Goal: Task Accomplishment & Management: Manage account settings

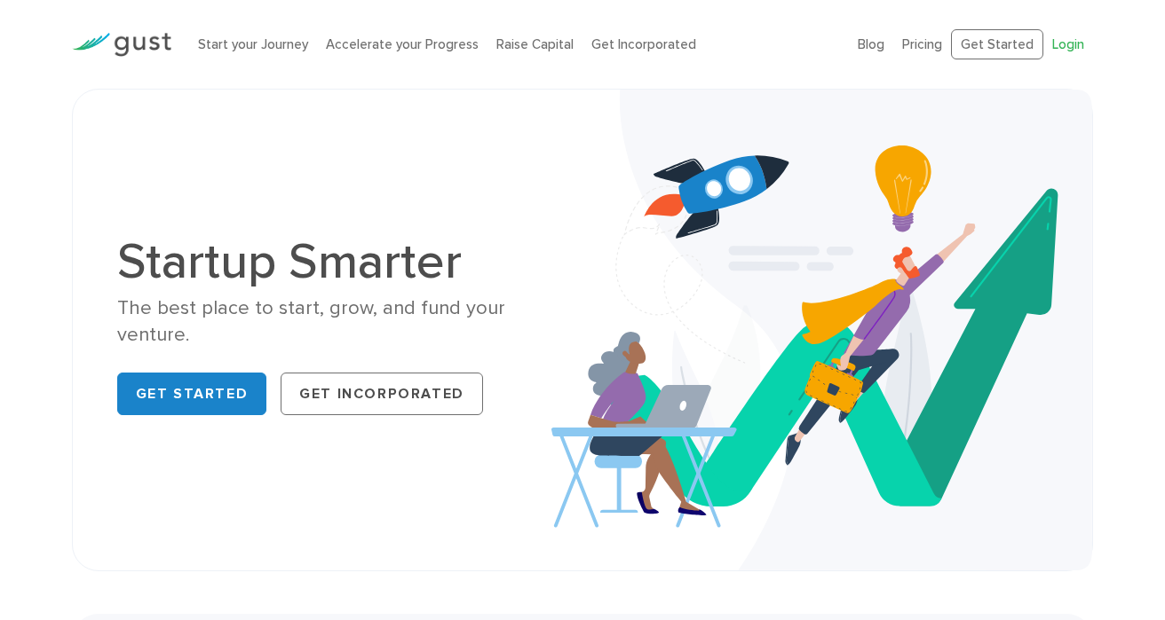
click at [910, 47] on link "Login" at bounding box center [1068, 44] width 32 height 16
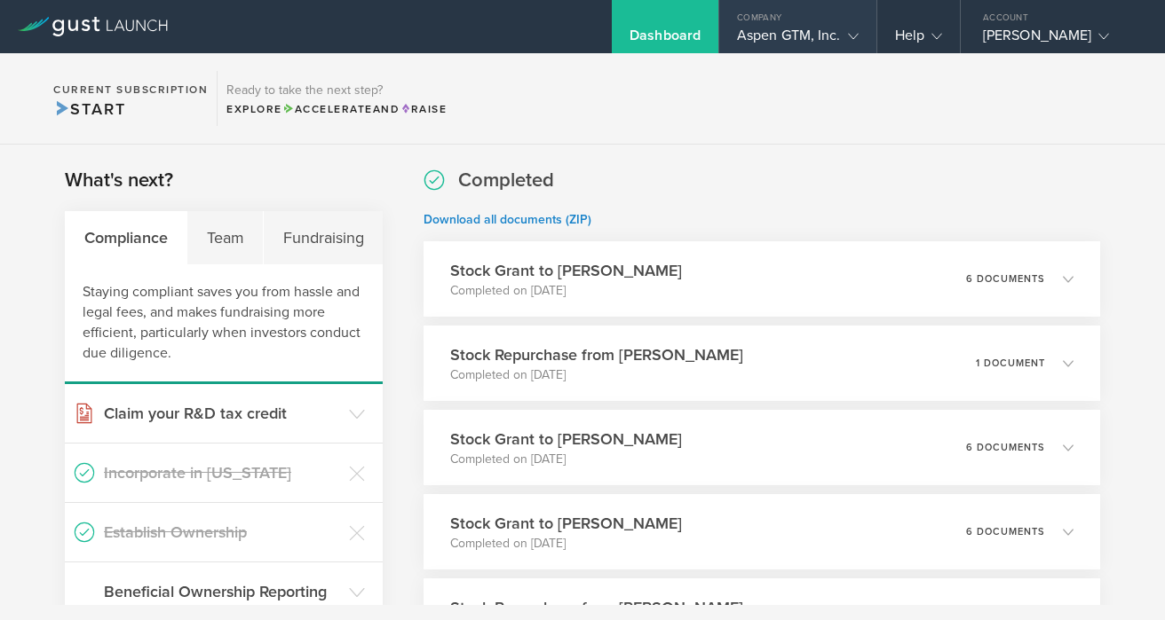
click at [849, 33] on icon at bounding box center [853, 36] width 11 height 11
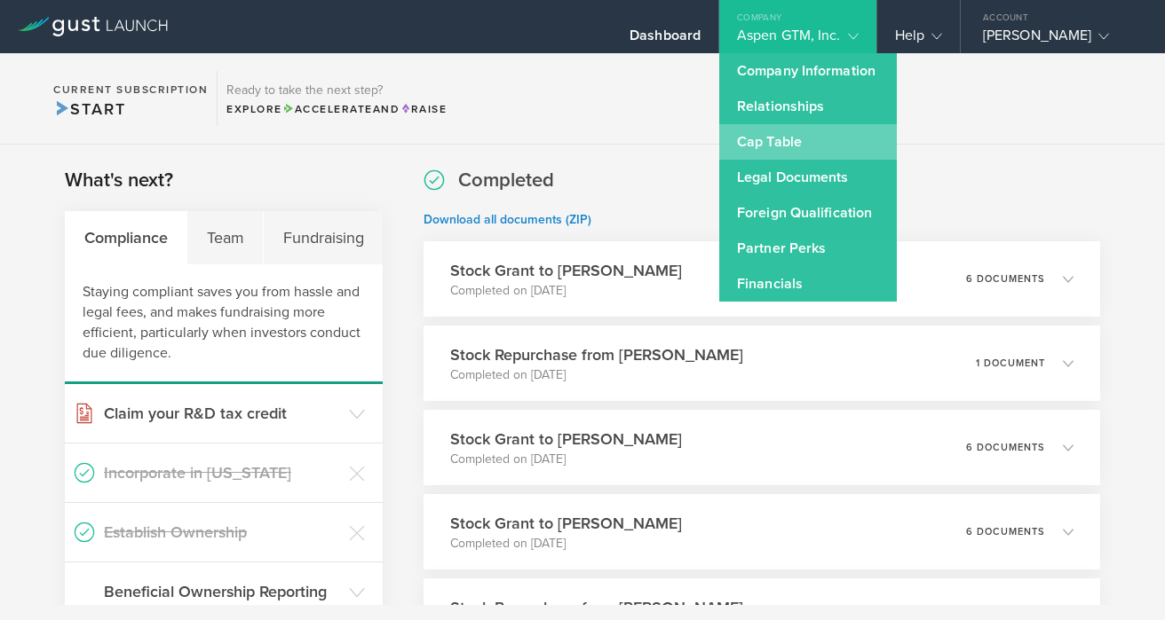
click at [779, 146] on link "Cap Table" at bounding box center [808, 142] width 178 height 36
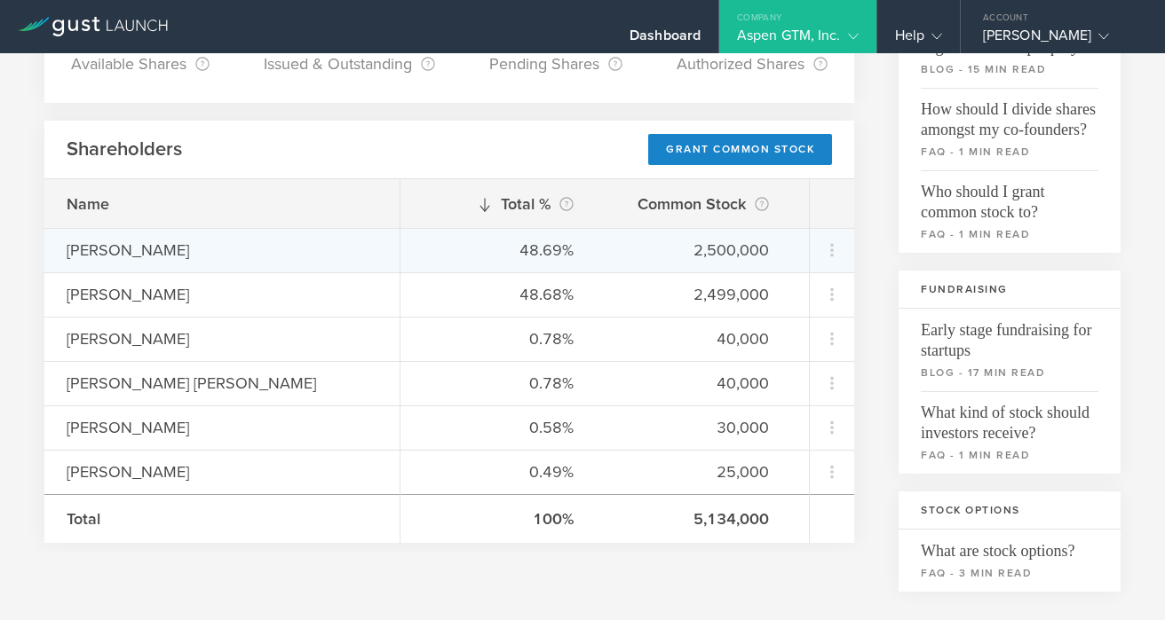
scroll to position [223, 0]
